Goal: Task Accomplishment & Management: Complete application form

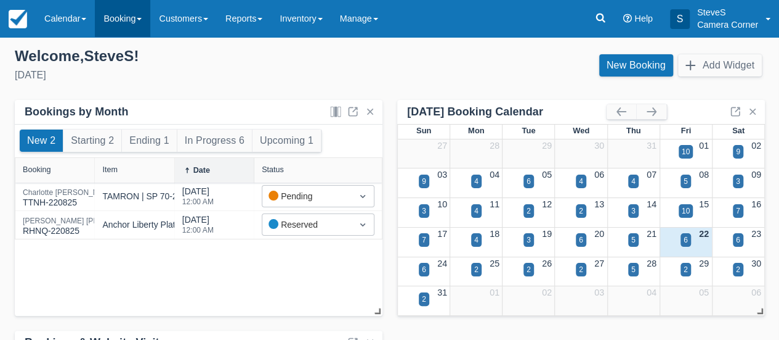
click at [115, 20] on link "Booking" at bounding box center [122, 18] width 55 height 37
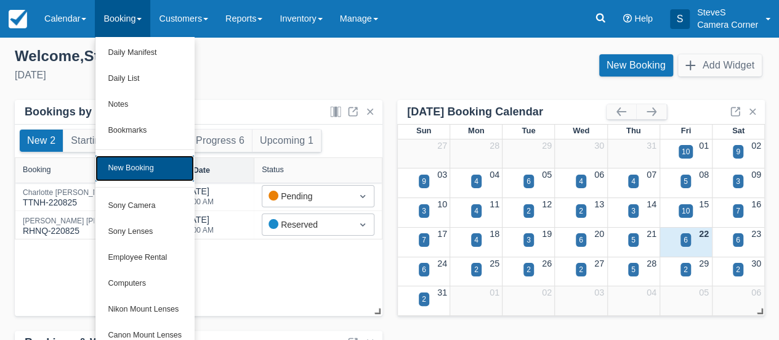
click at [128, 168] on link "New Booking" at bounding box center [145, 168] width 99 height 26
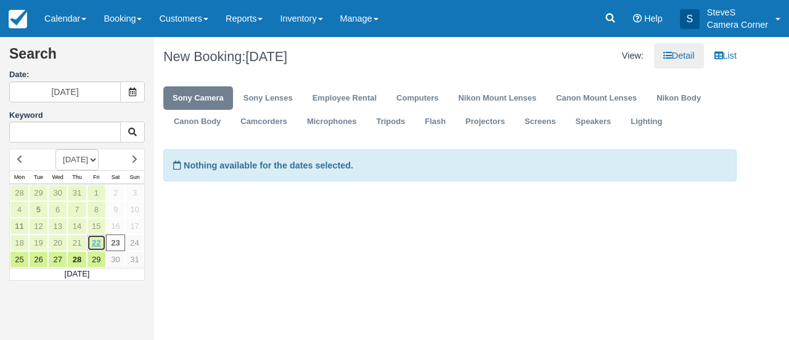
click at [99, 241] on link "22" at bounding box center [96, 242] width 19 height 17
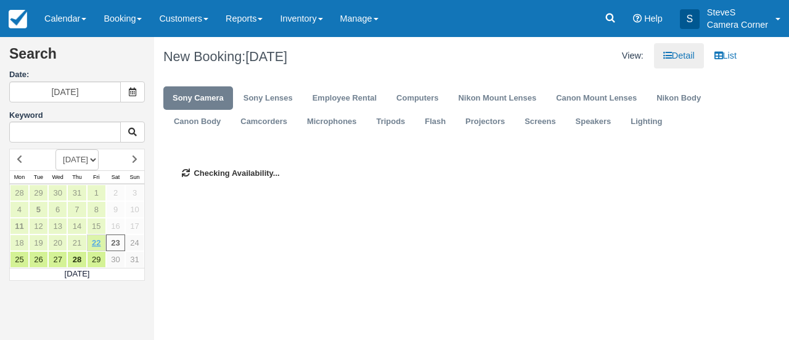
type input "[DATE]"
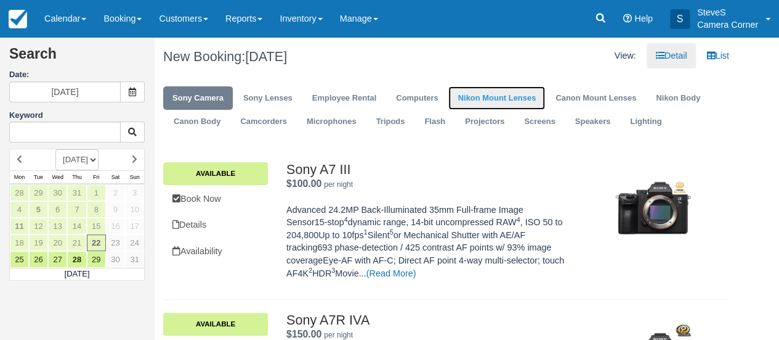
click at [492, 98] on link "Nikon Mount Lenses" at bounding box center [497, 98] width 97 height 24
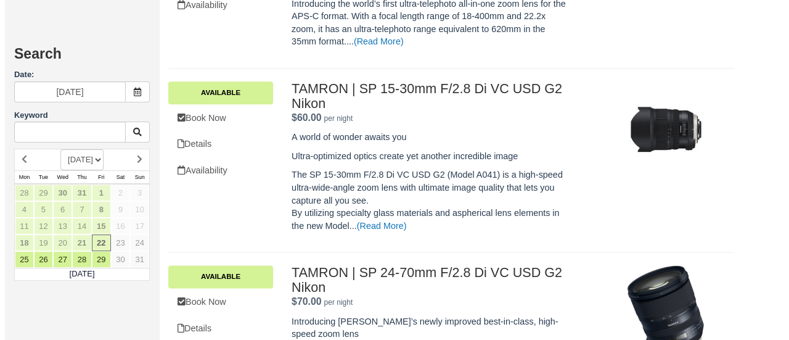
scroll to position [863, 0]
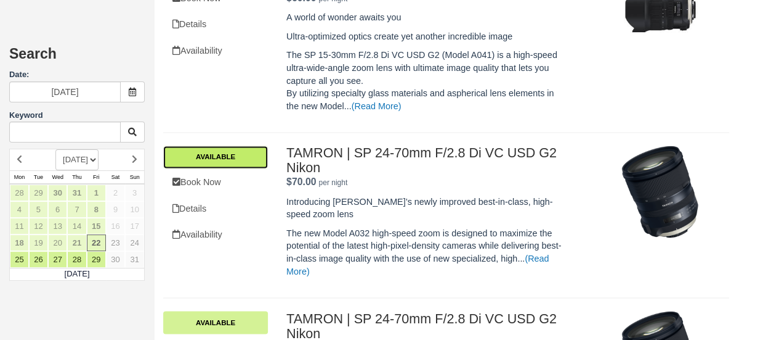
click at [238, 151] on link "Available" at bounding box center [215, 156] width 105 height 22
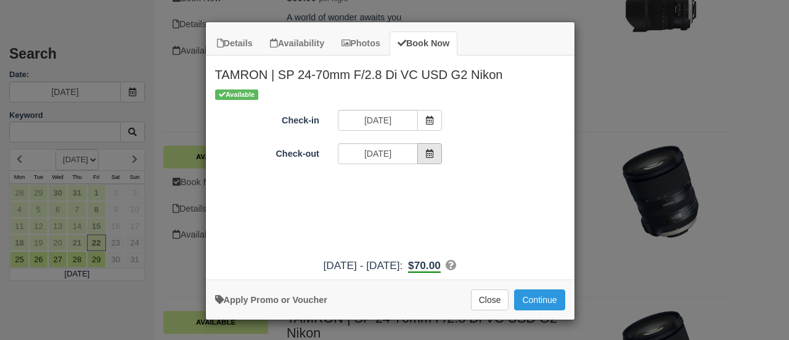
drag, startPoint x: 434, startPoint y: 153, endPoint x: 428, endPoint y: 155, distance: 7.0
click at [431, 155] on span "Item Modal" at bounding box center [429, 153] width 25 height 21
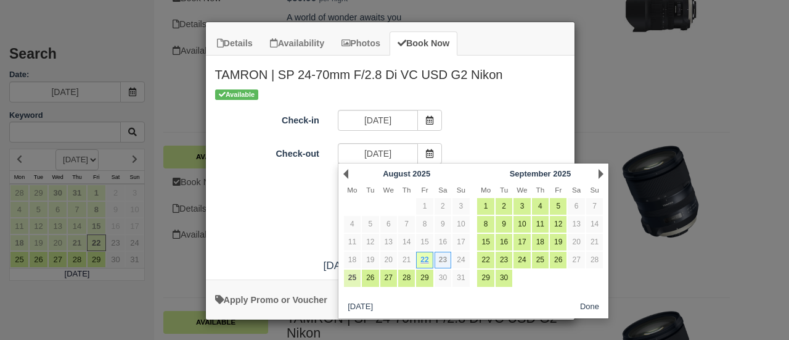
click at [348, 279] on link "25" at bounding box center [352, 277] width 17 height 17
type input "[DATE]"
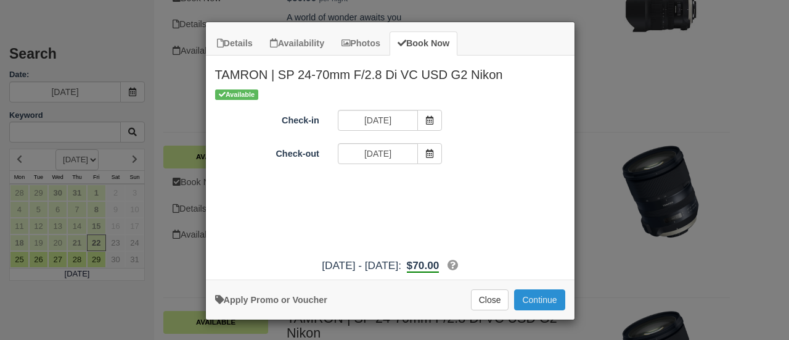
click at [533, 299] on button "Continue" at bounding box center [539, 299] width 51 height 21
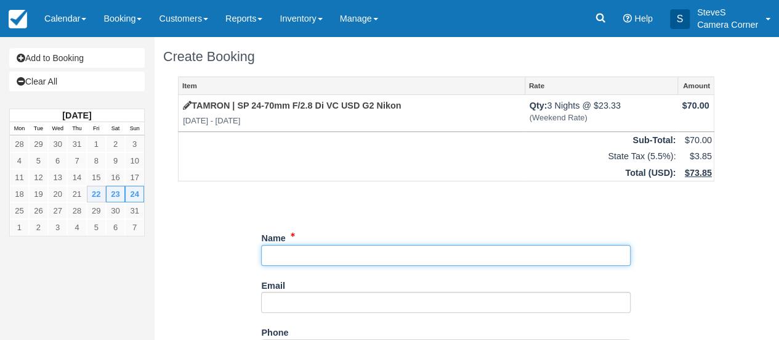
click at [309, 255] on input "Name" at bounding box center [446, 255] width 370 height 21
type input "Brittany Bruss"
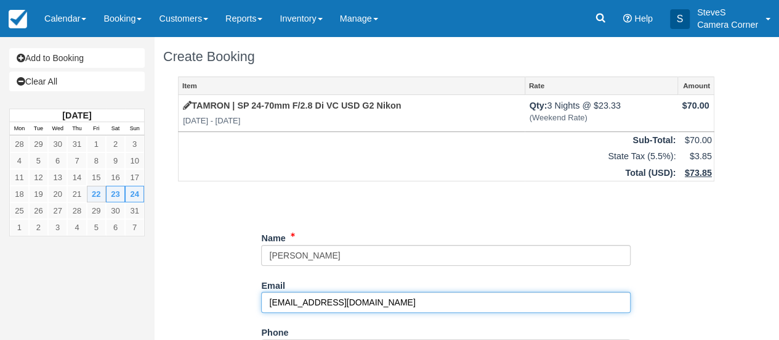
type input "bdkuchta@yahoo.com"
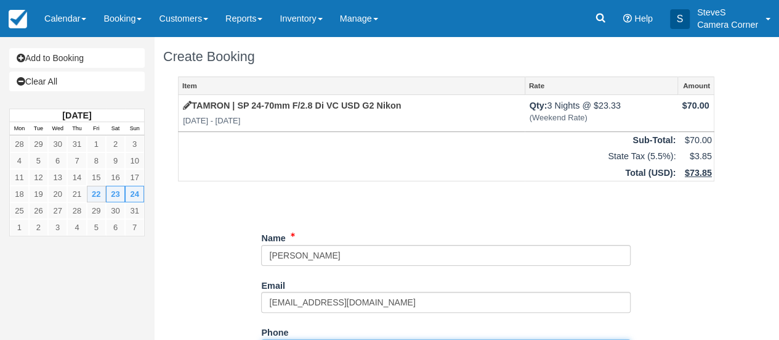
scroll to position [19, 0]
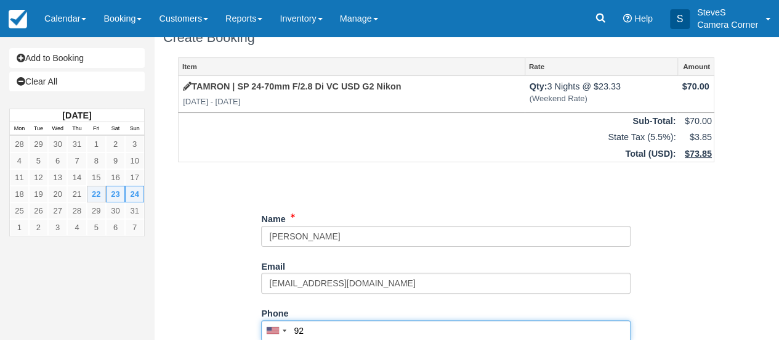
type input "9"
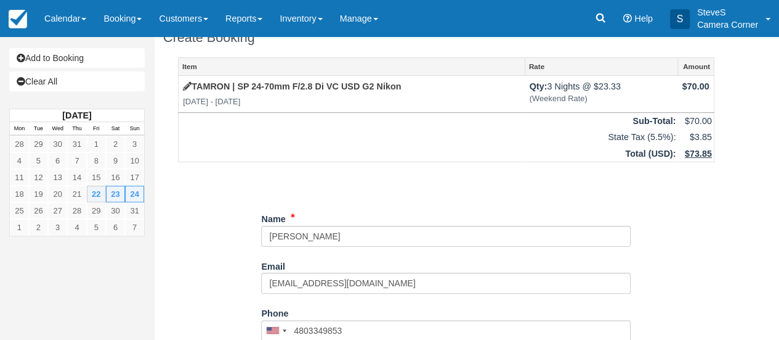
type input "(480) 334-9853"
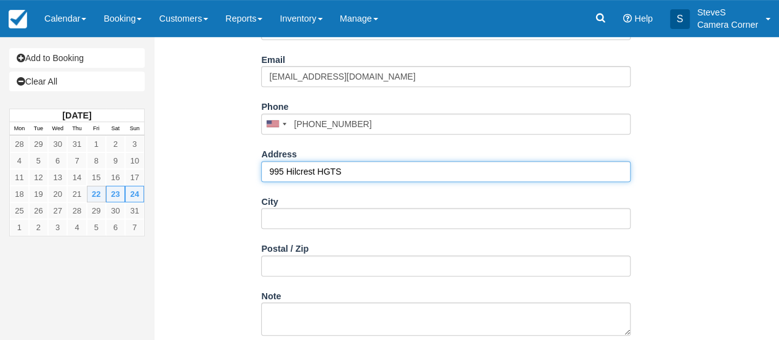
type input "995 Hilcrest HGTS"
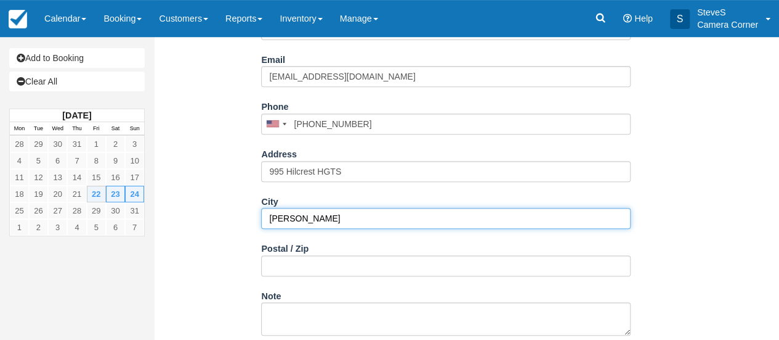
type input "Howard"
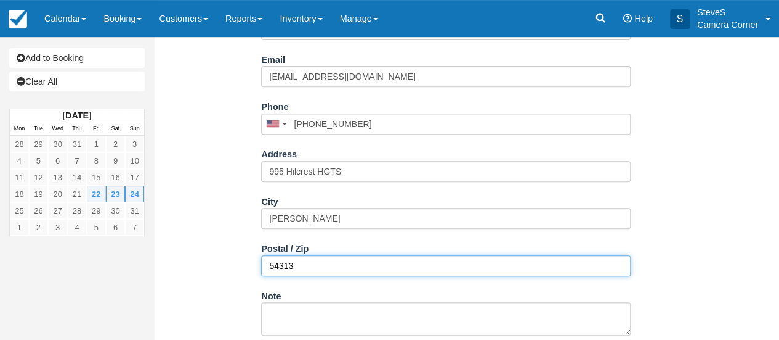
type input "54313"
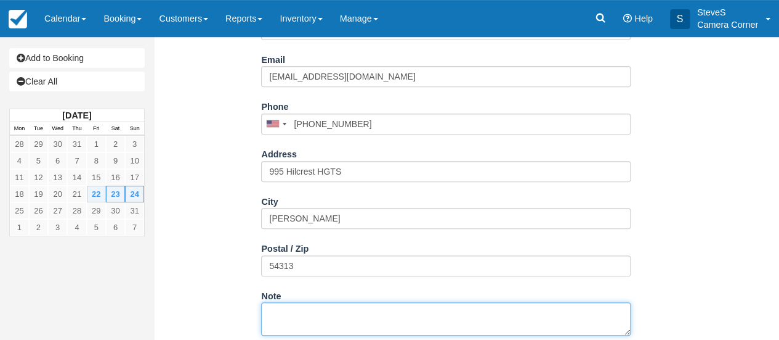
click at [311, 305] on textarea "Note" at bounding box center [446, 318] width 370 height 33
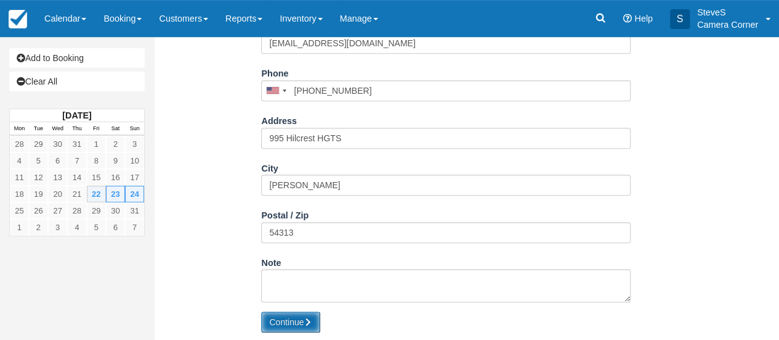
click at [294, 322] on button "Continue" at bounding box center [290, 321] width 59 height 21
type input "+14803349853"
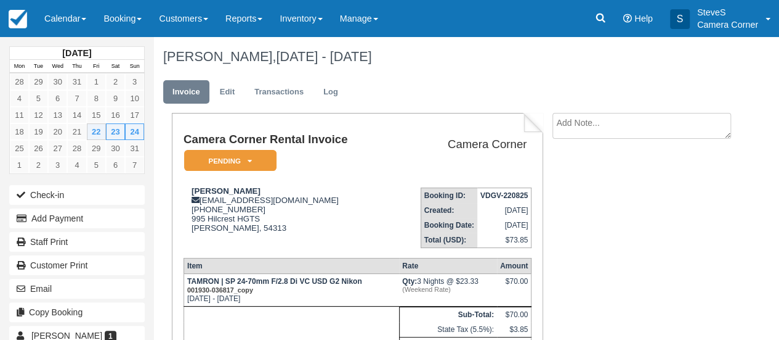
click at [592, 125] on textarea at bounding box center [642, 126] width 179 height 26
type textarea "h"
type textarea "A"
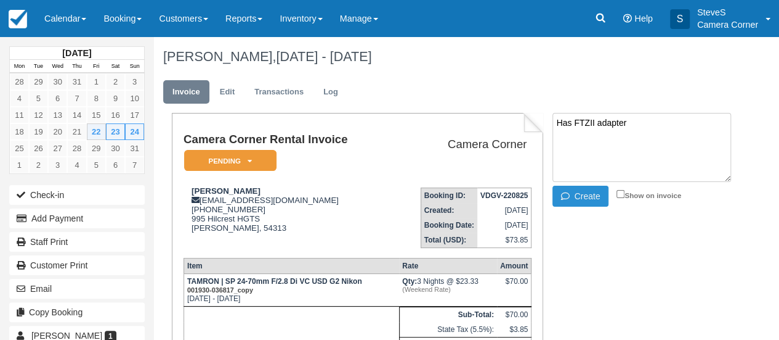
type textarea "Has FTZII adapter"
click at [581, 195] on button "Create" at bounding box center [580, 195] width 55 height 21
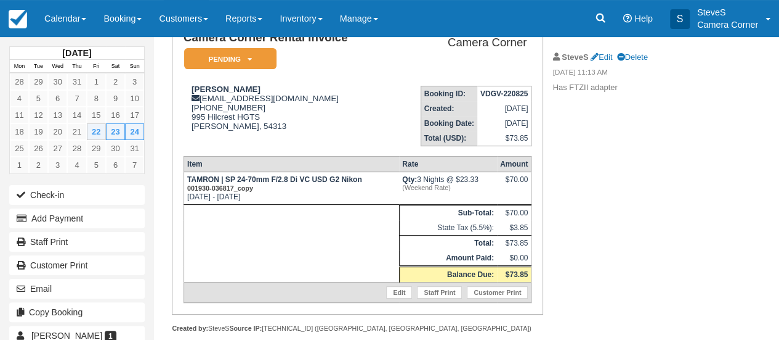
scroll to position [121, 0]
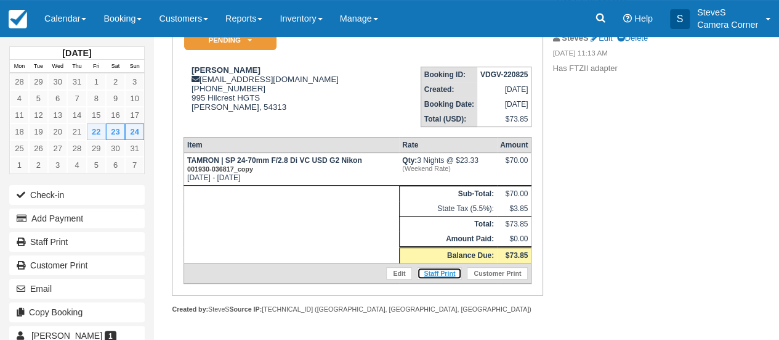
click at [440, 273] on link "Staff Print" at bounding box center [439, 273] width 45 height 12
